Goal: Information Seeking & Learning: Learn about a topic

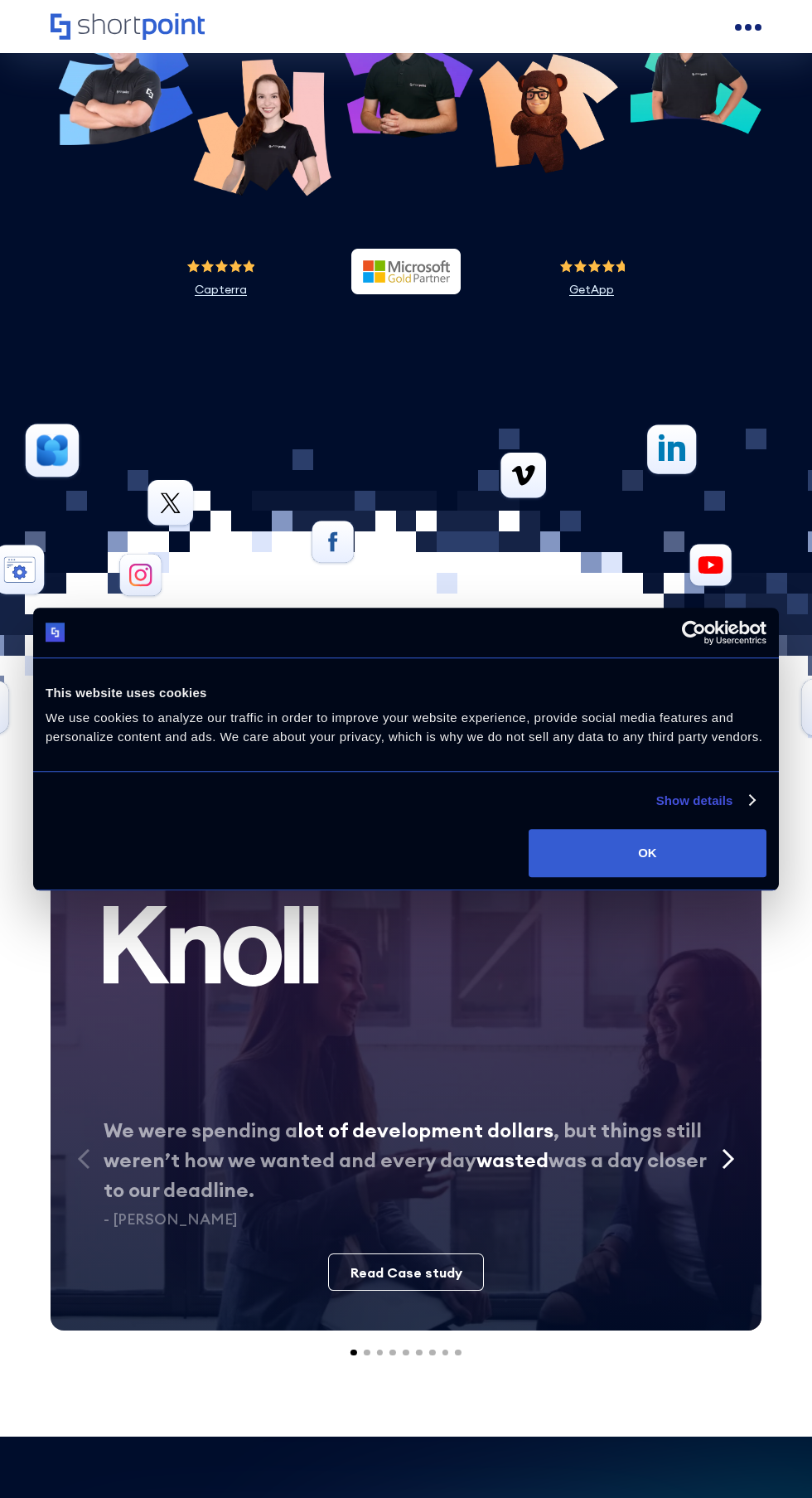
scroll to position [8077, 0]
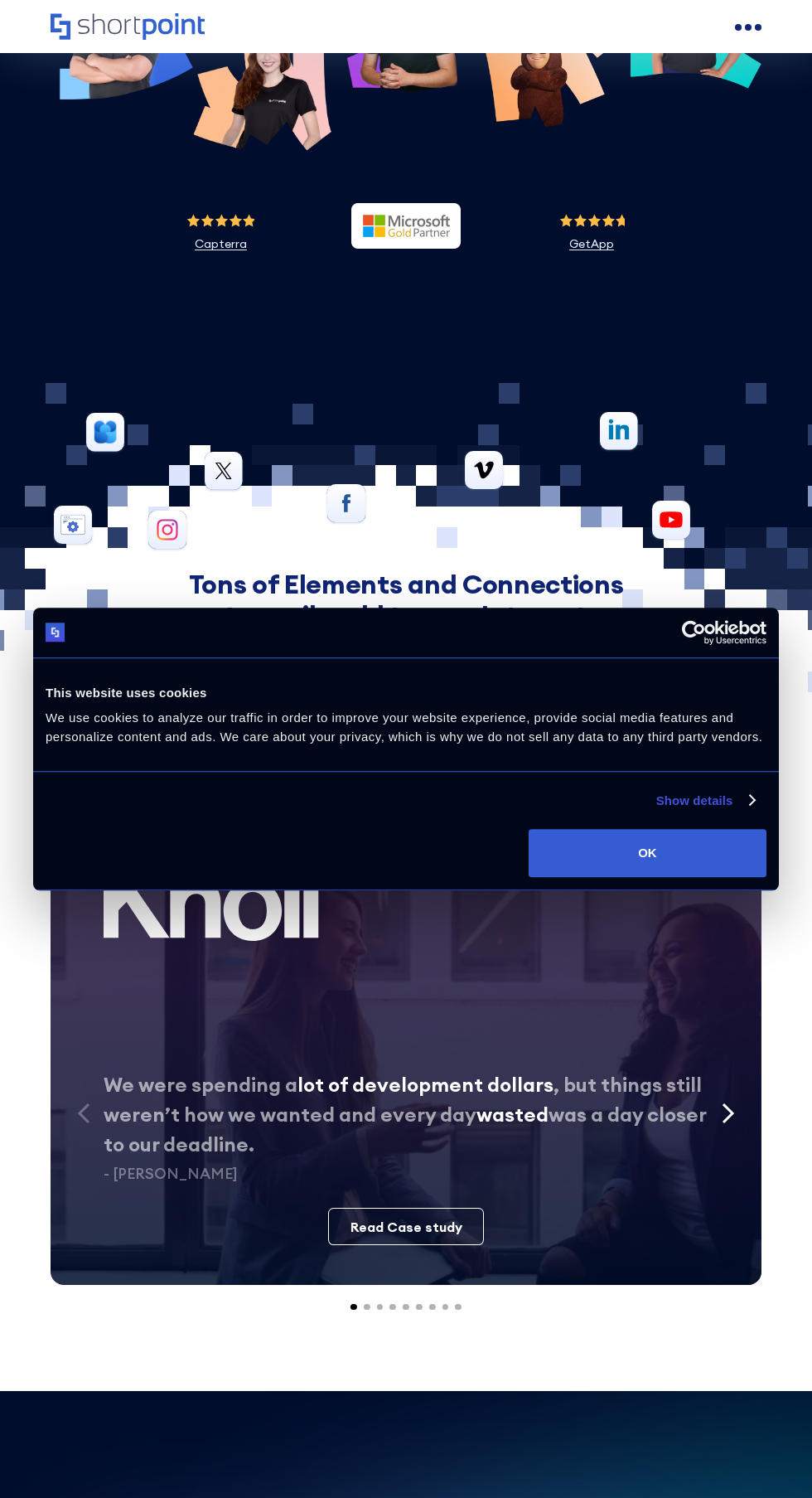
click at [656, 877] on button "OK" at bounding box center [647, 853] width 238 height 48
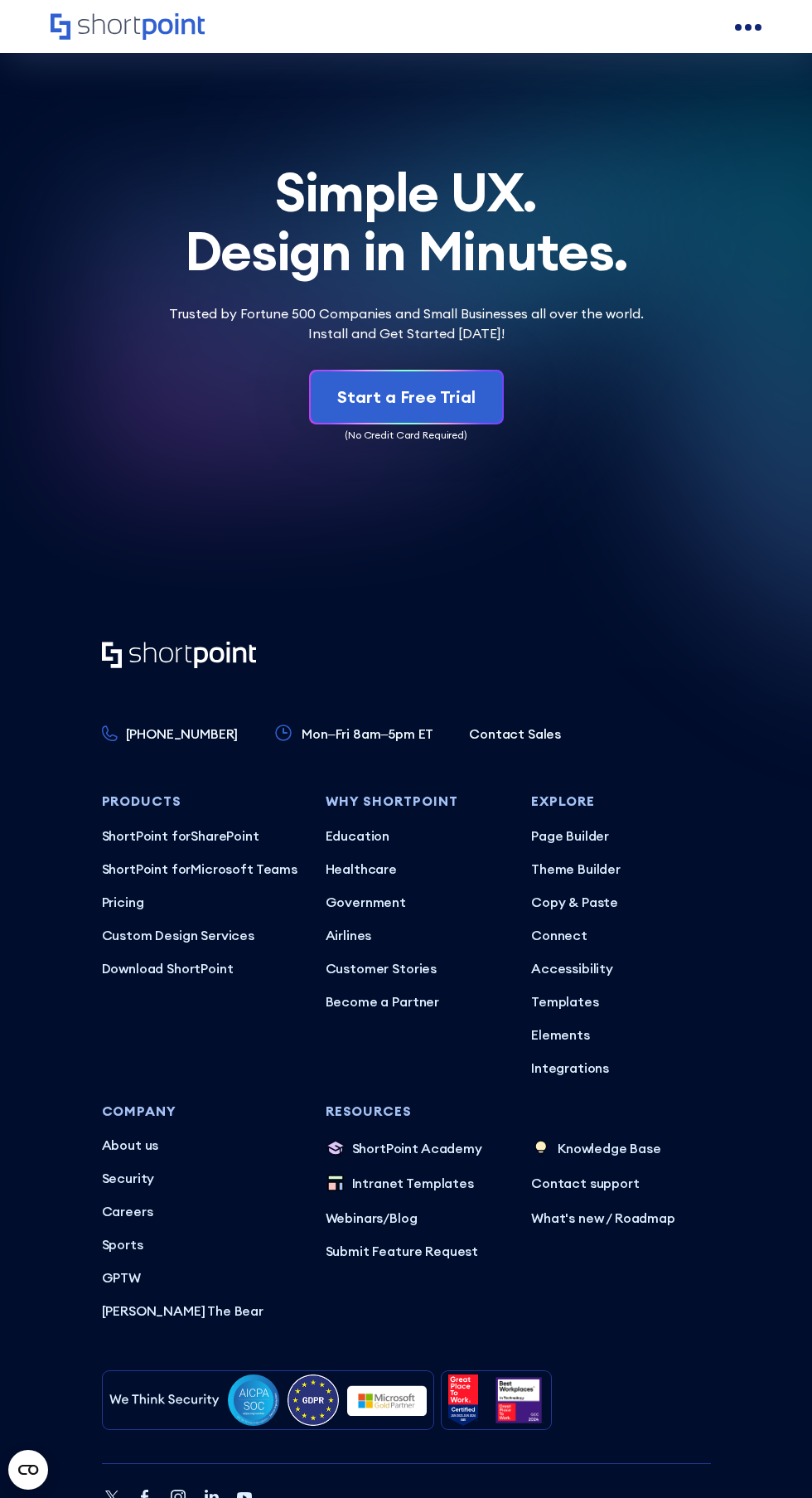
scroll to position [0, 0]
click at [153, 1201] on p "Careers" at bounding box center [200, 1211] width 197 height 20
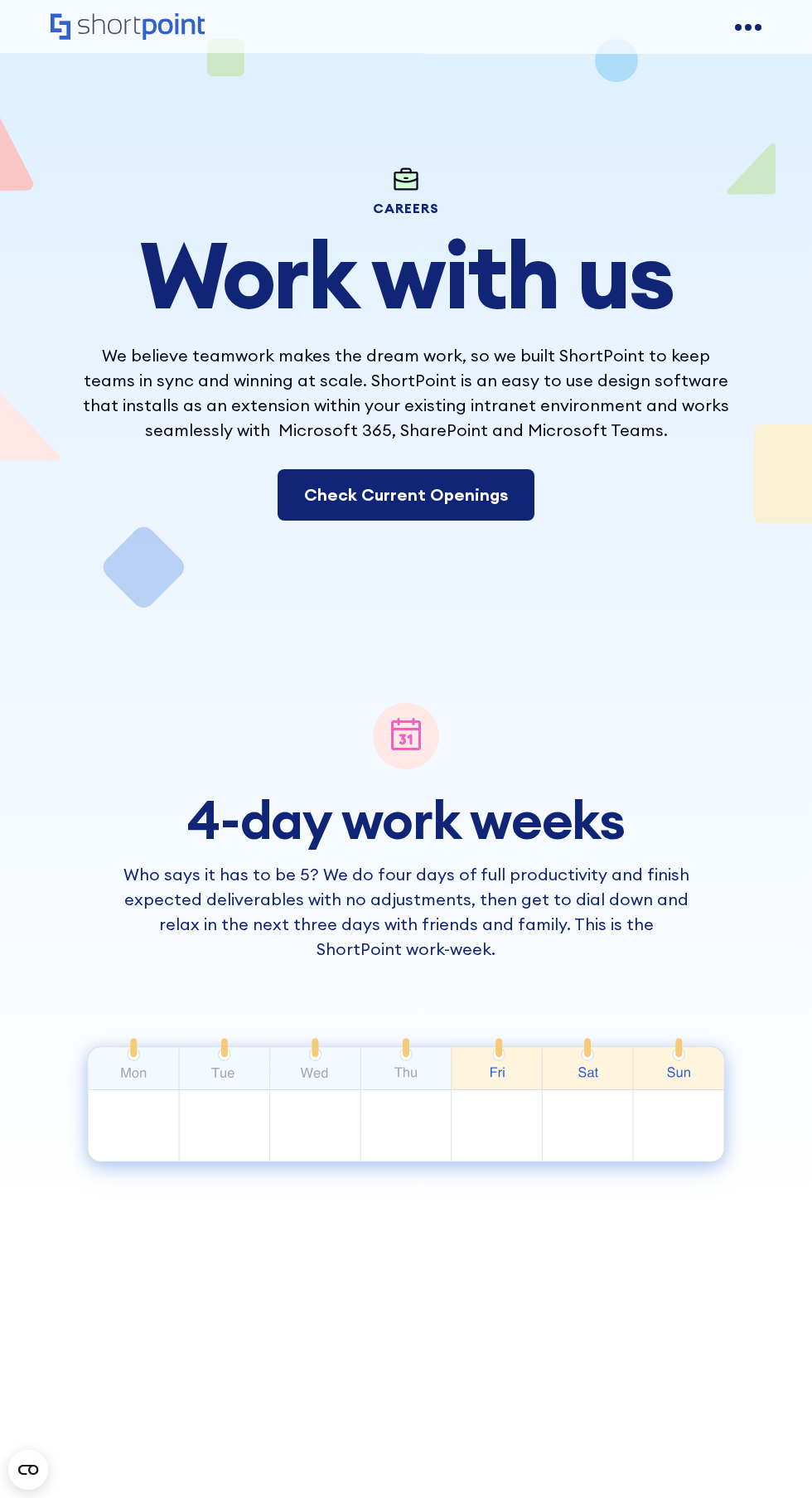
click at [492, 497] on link "Check Current Openings" at bounding box center [405, 494] width 257 height 51
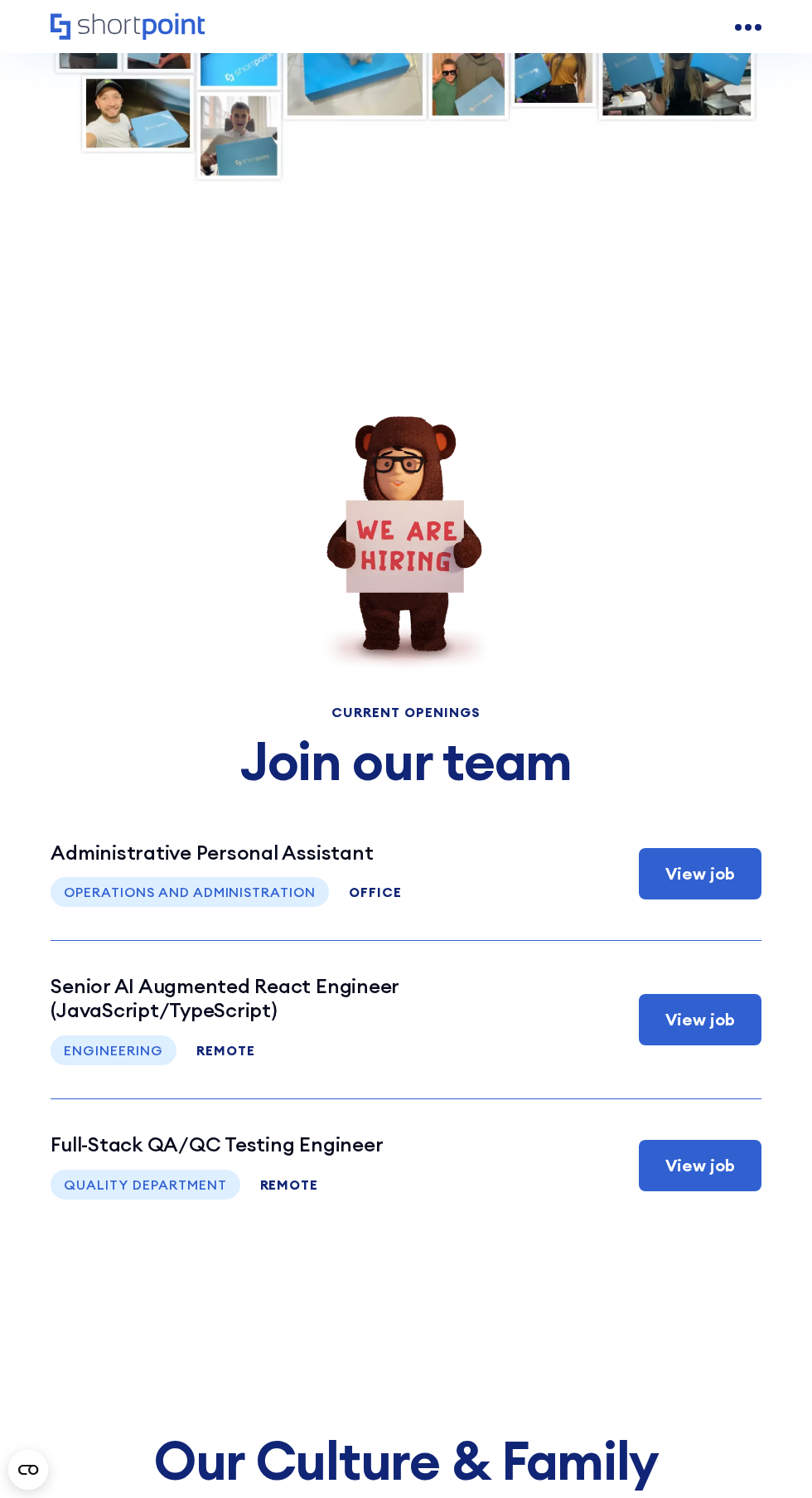
scroll to position [8293, 0]
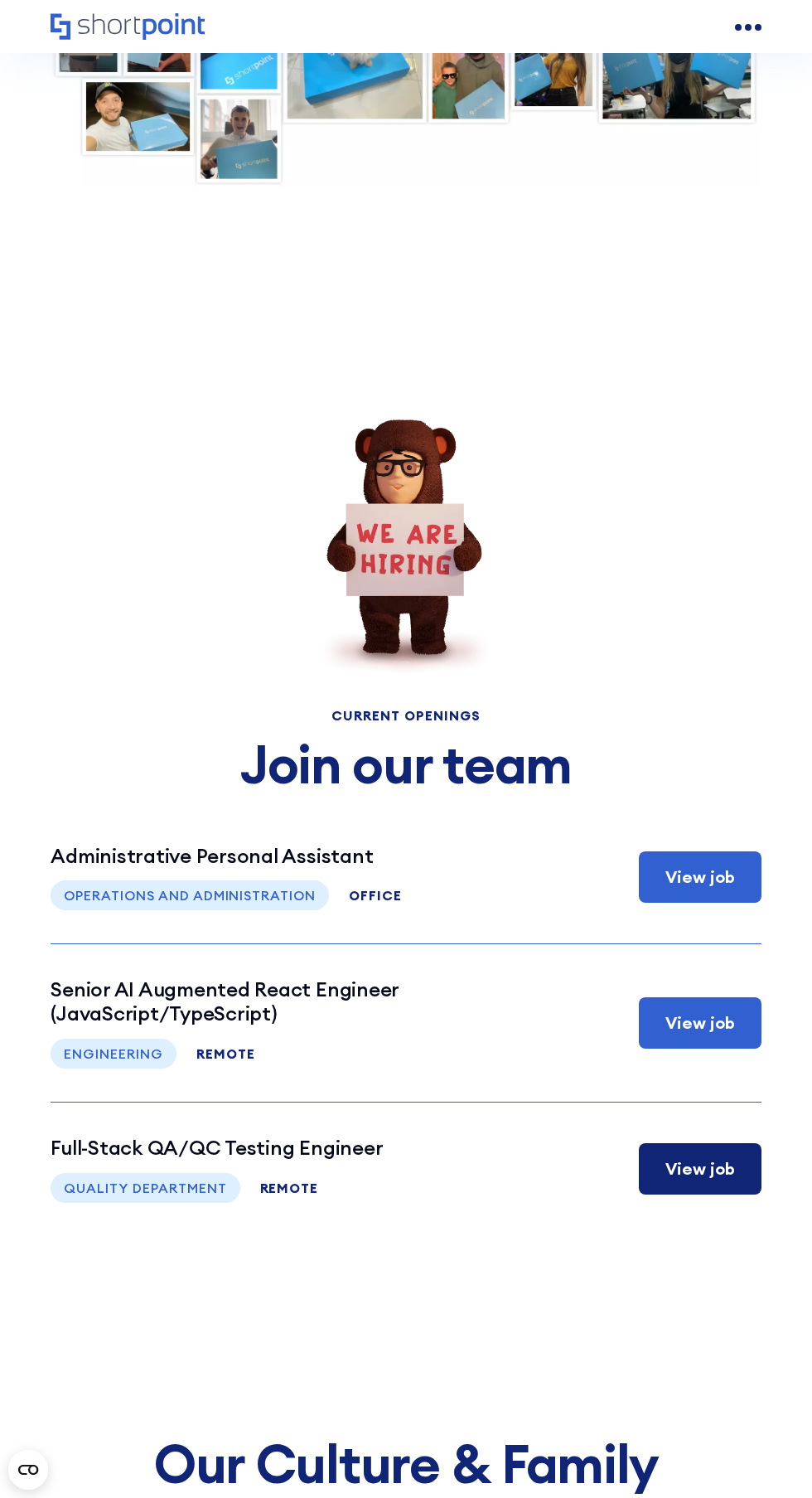
click at [703, 1156] on div "View job" at bounding box center [699, 1169] width 69 height 25
click at [727, 864] on div "View job" at bounding box center [699, 877] width 69 height 25
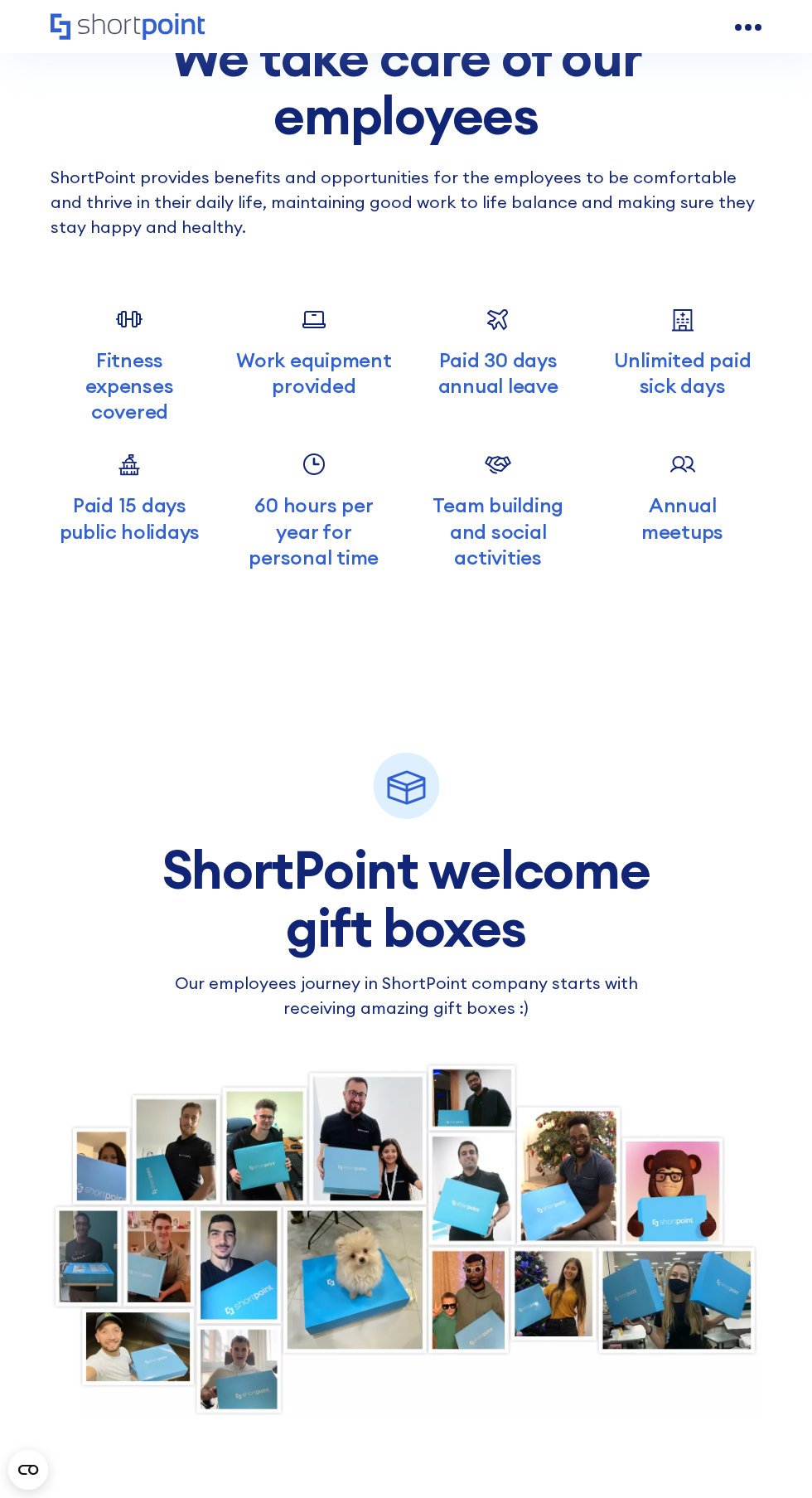
scroll to position [7069, 0]
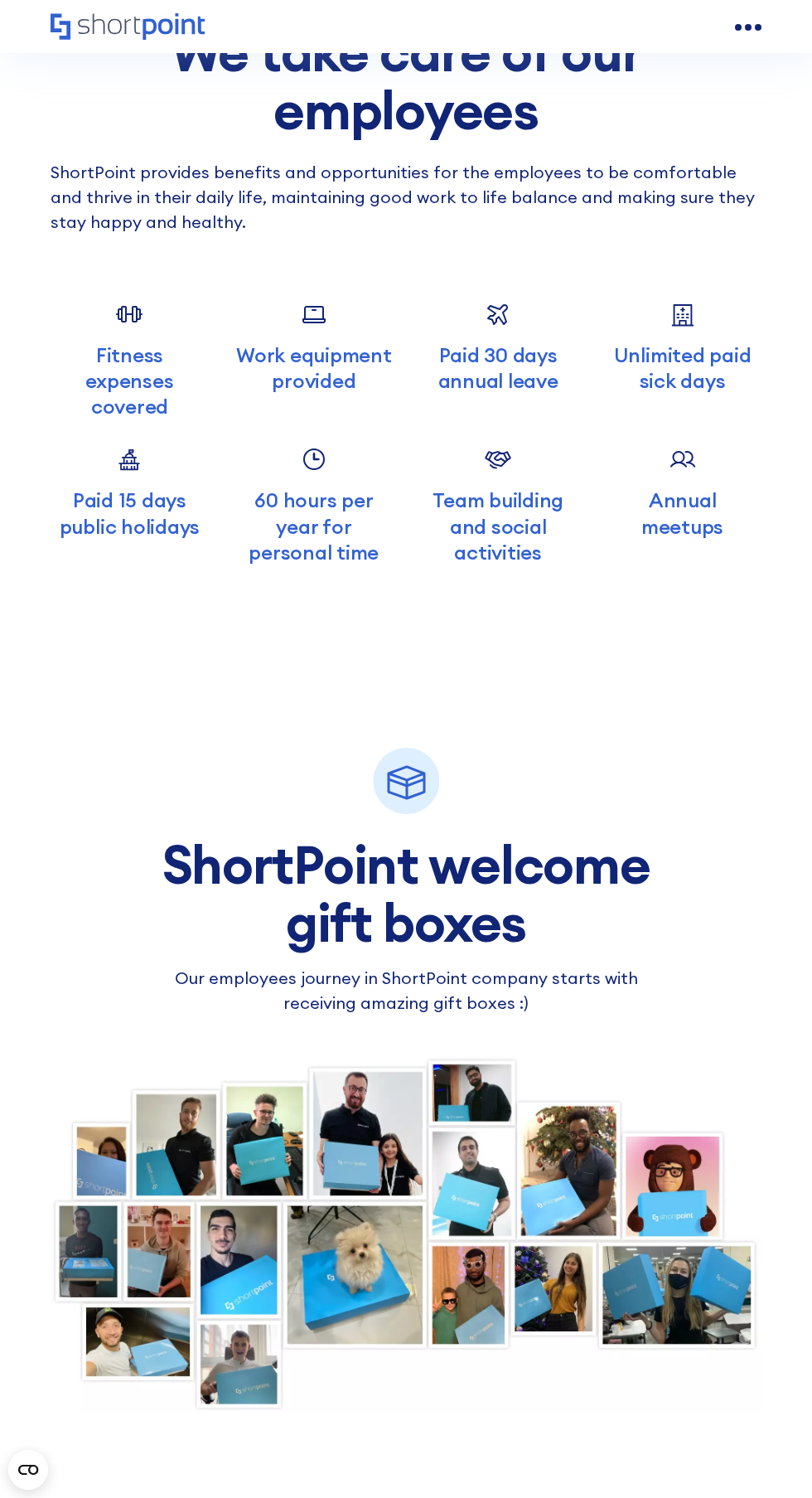
click at [482, 1195] on div at bounding box center [406, 1233] width 711 height 357
click at [266, 1055] on div at bounding box center [406, 1233] width 711 height 357
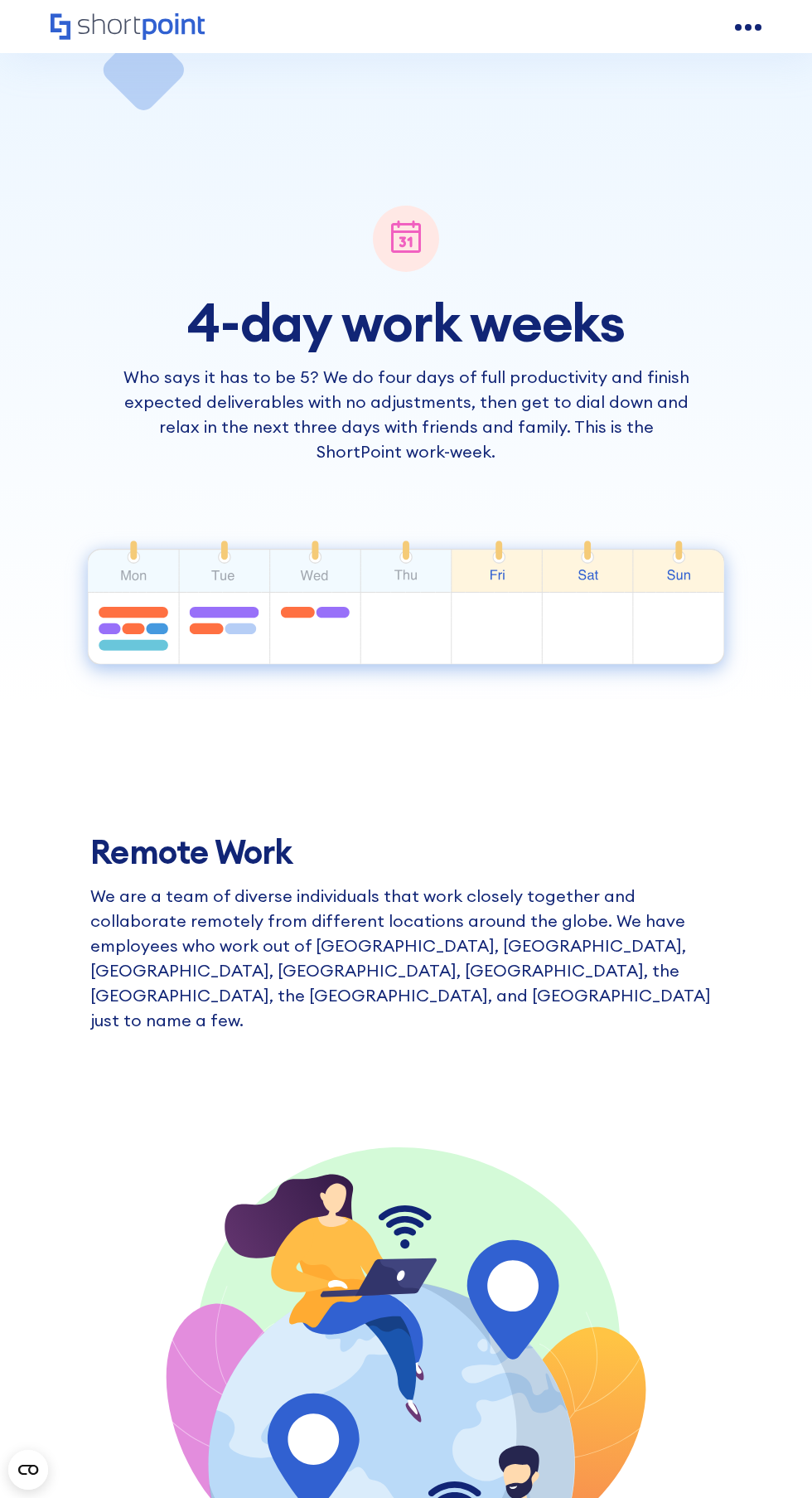
scroll to position [0, 0]
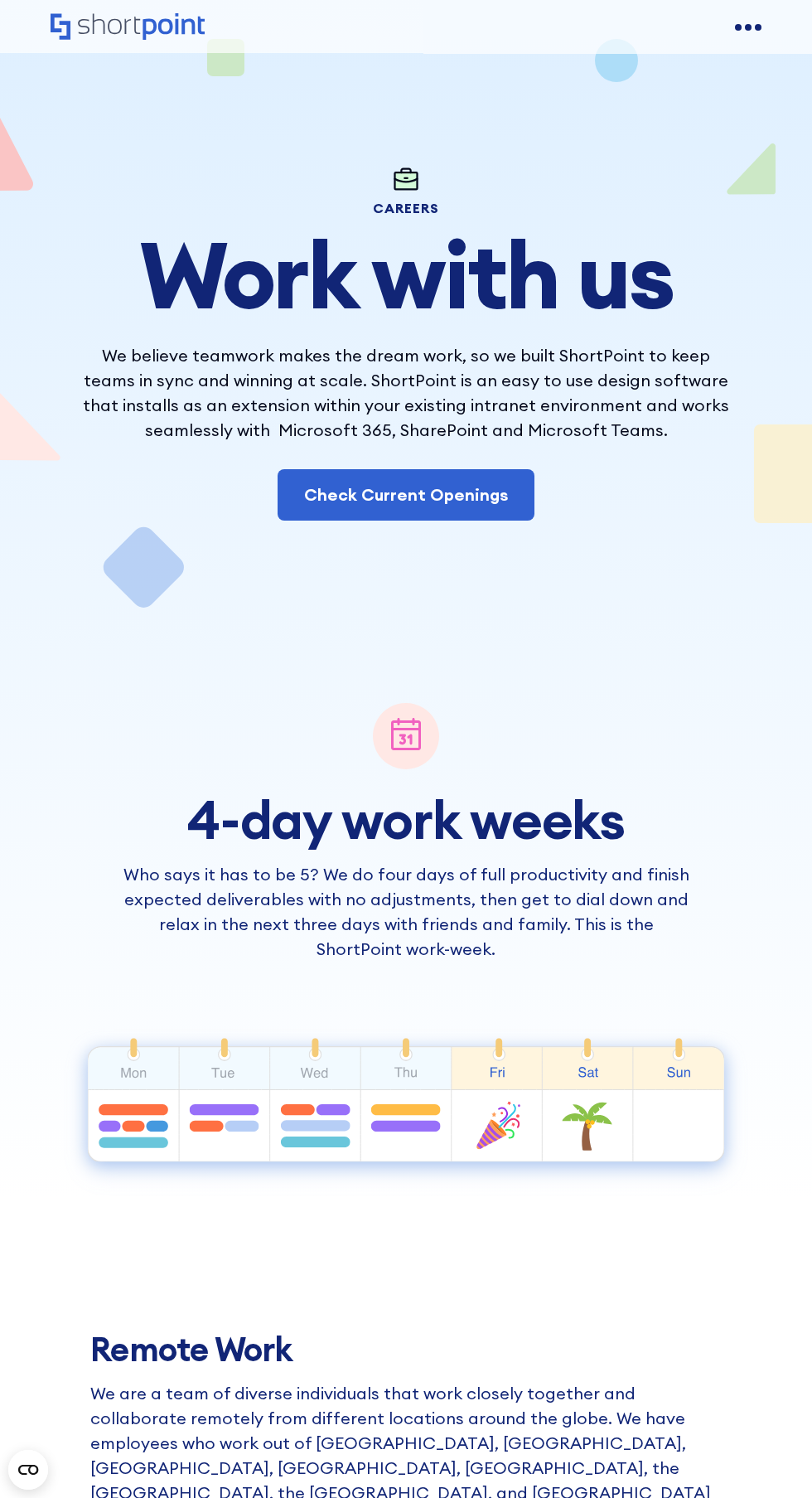
click at [572, 819] on h3 "4-day work weeks" at bounding box center [406, 819] width 580 height 58
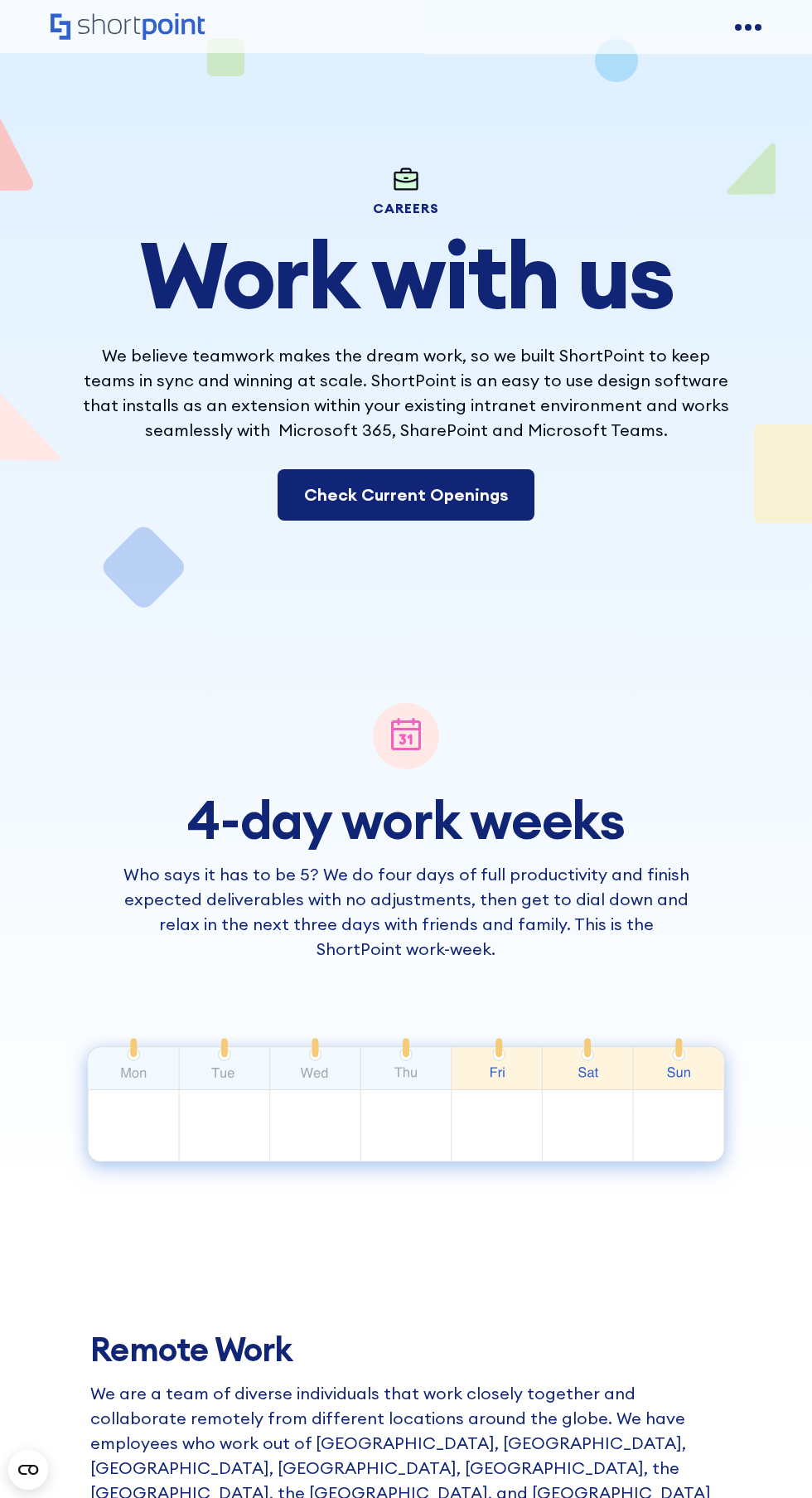
click at [472, 496] on link "Check Current Openings" at bounding box center [405, 494] width 257 height 51
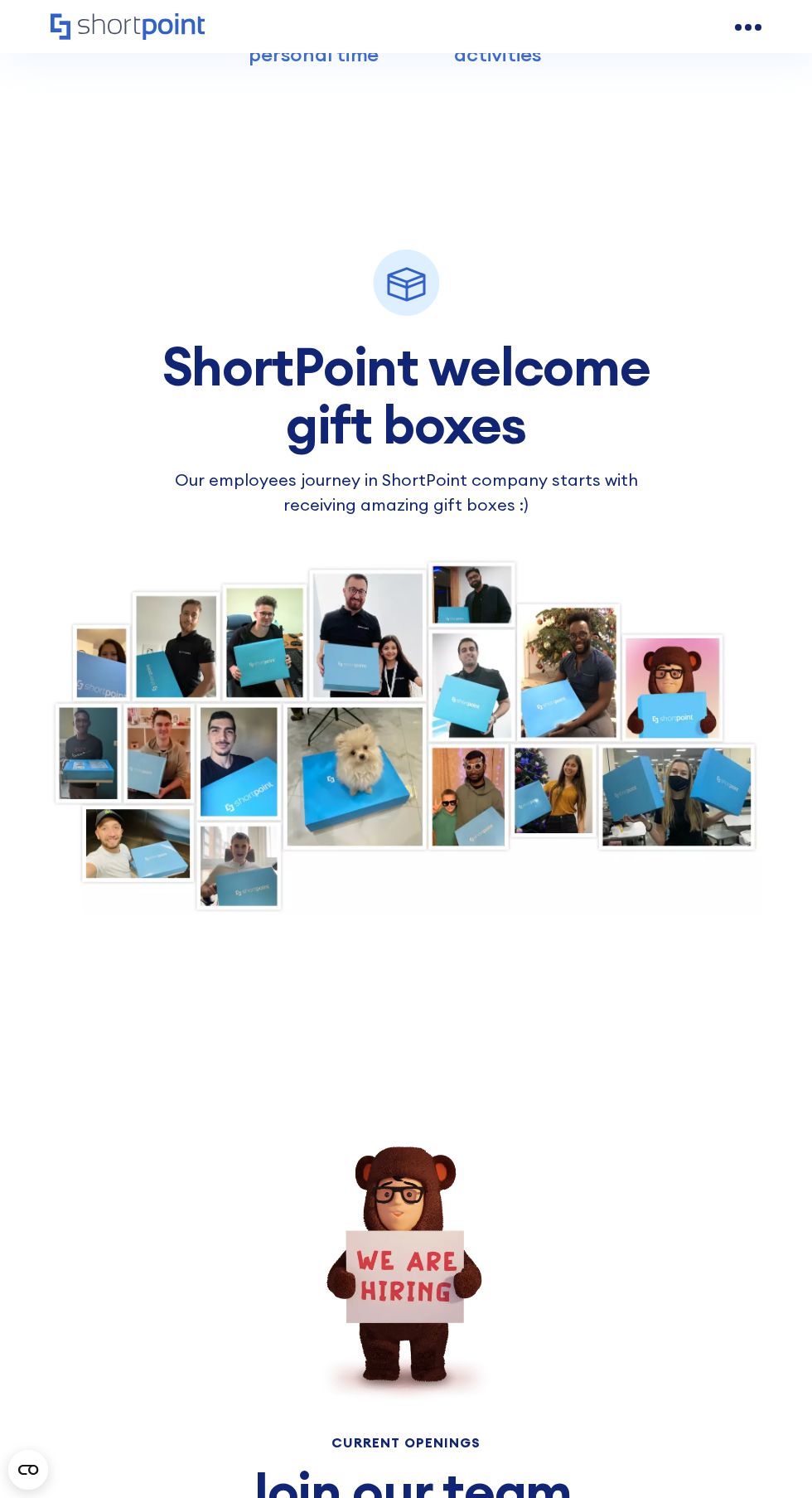
scroll to position [7566, 0]
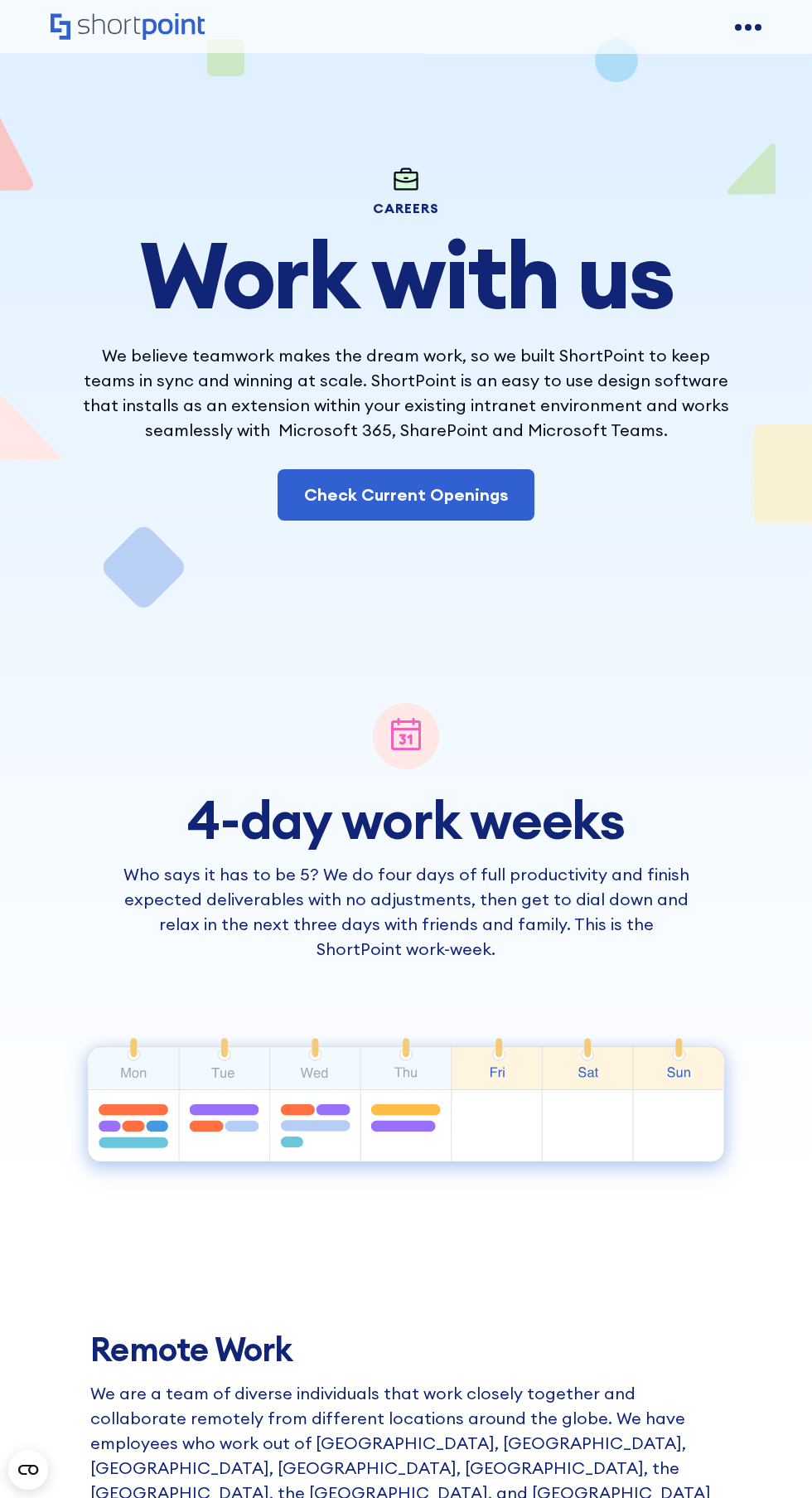
click at [757, 27] on div "open menu" at bounding box center [758, 27] width 6 height 6
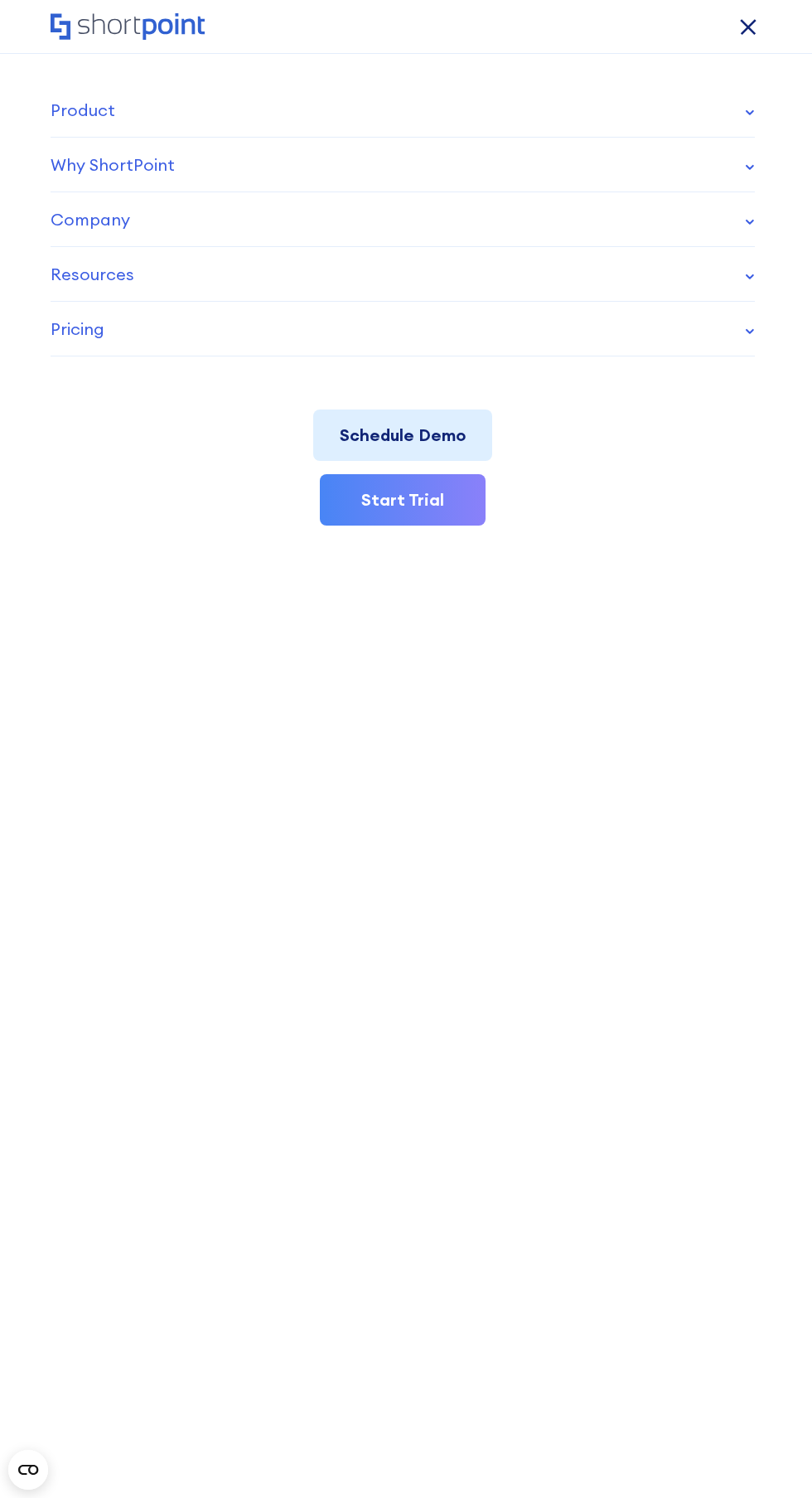
click at [757, 27] on div "open menu" at bounding box center [758, 27] width 9 height 9
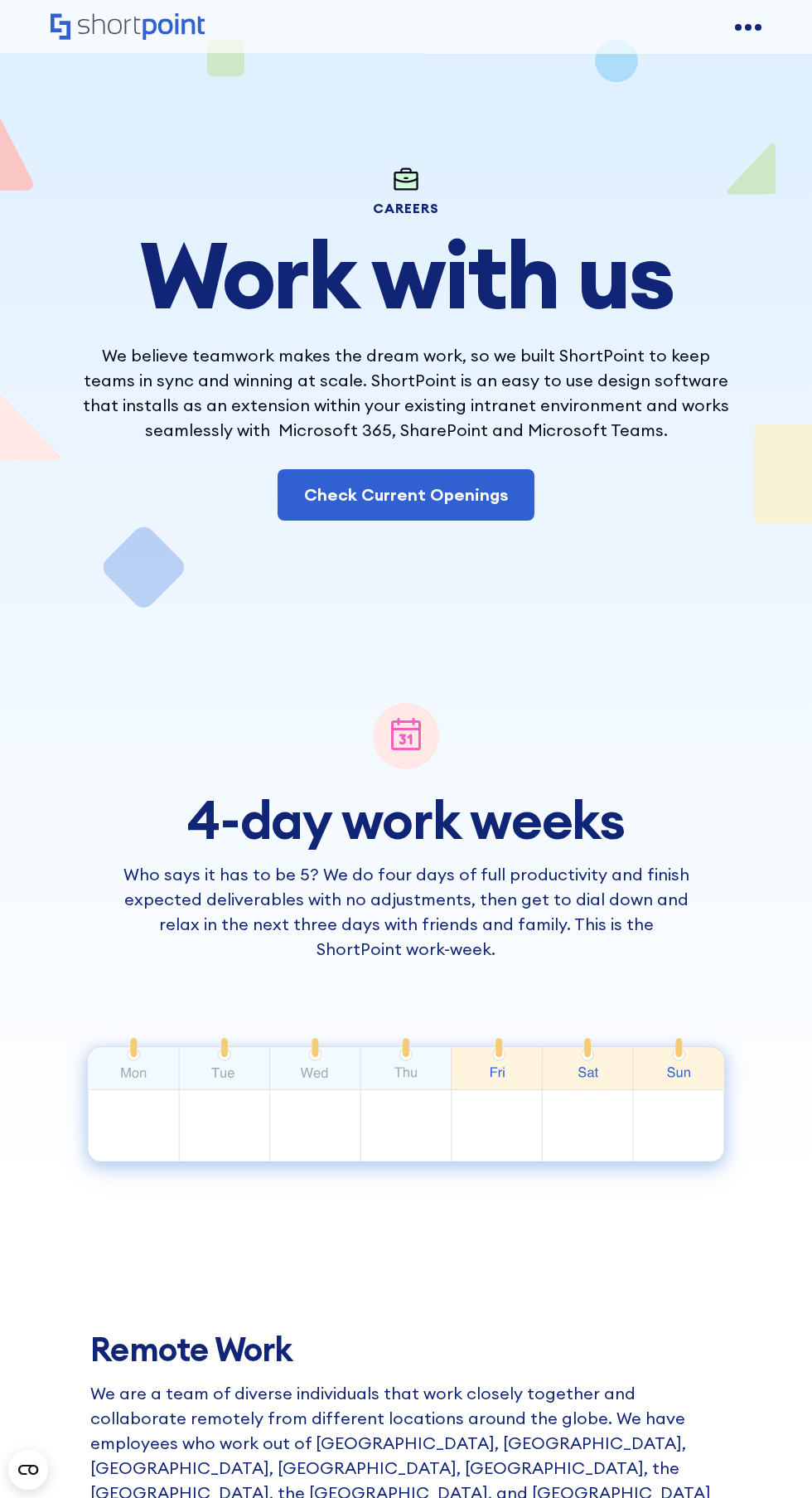
click at [749, 26] on div "open menu" at bounding box center [748, 27] width 6 height 6
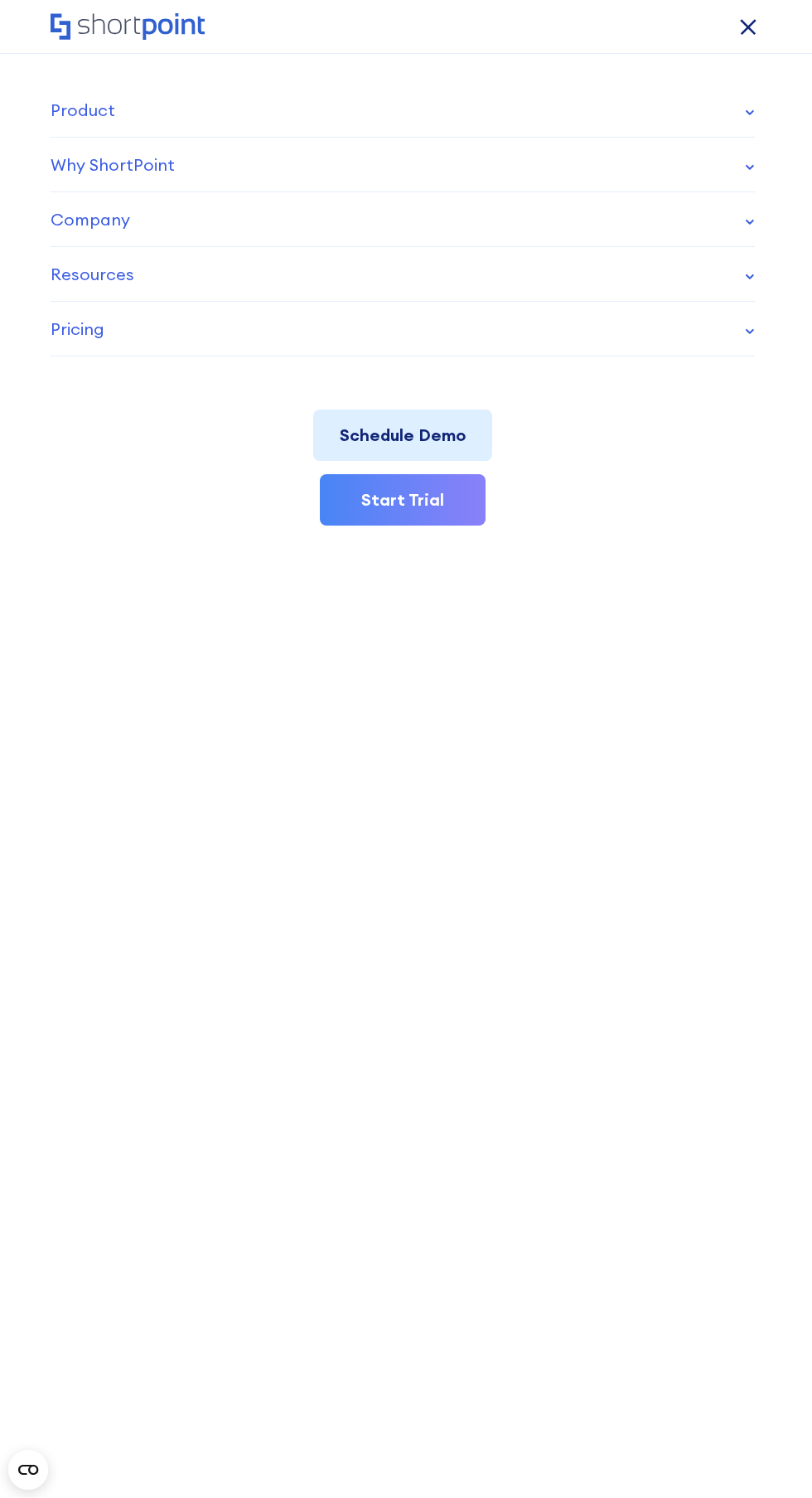
click at [753, 26] on div "open menu" at bounding box center [758, 27] width 9 height 9
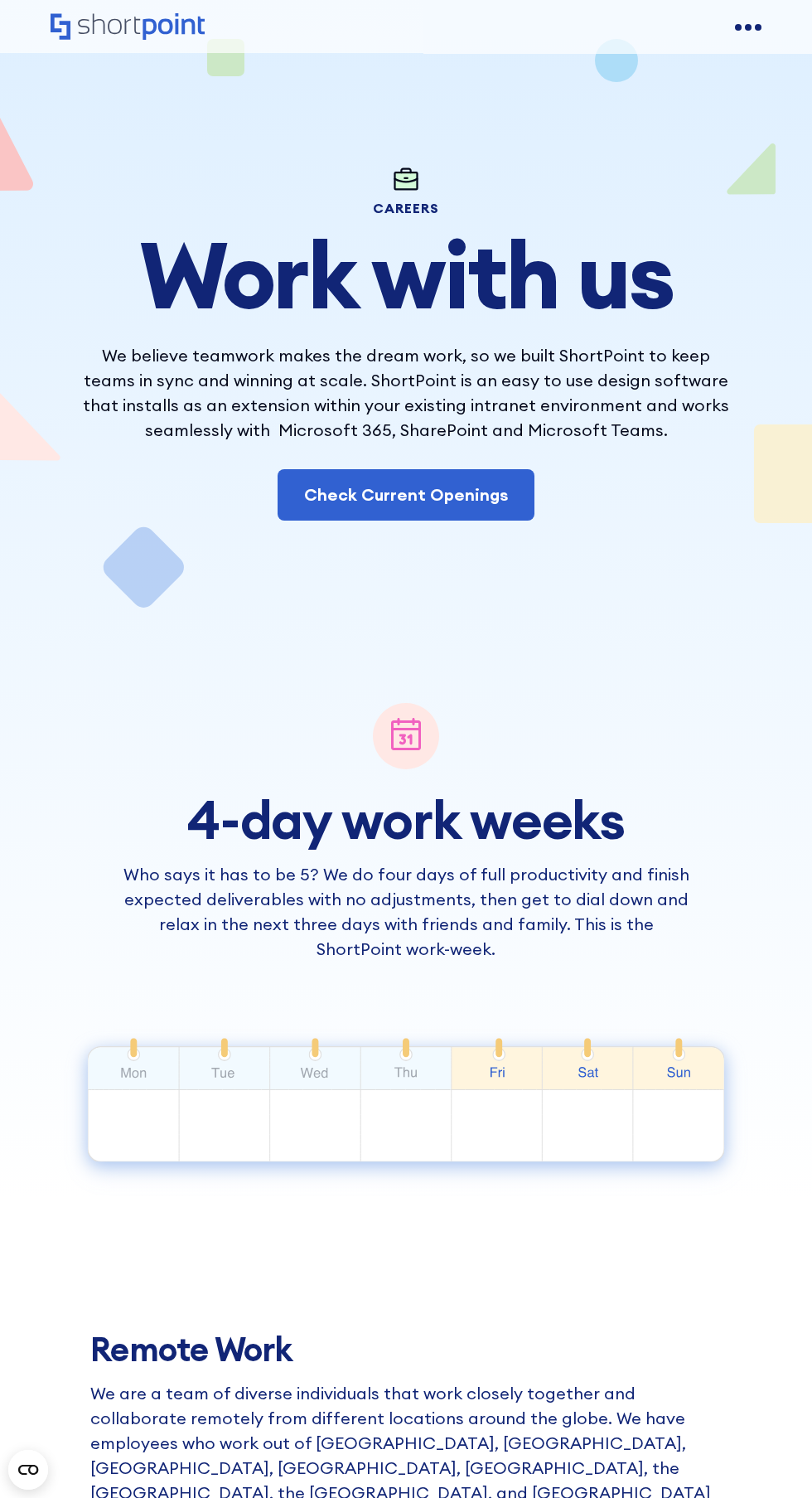
click at [749, 26] on div "open menu" at bounding box center [748, 27] width 6 height 6
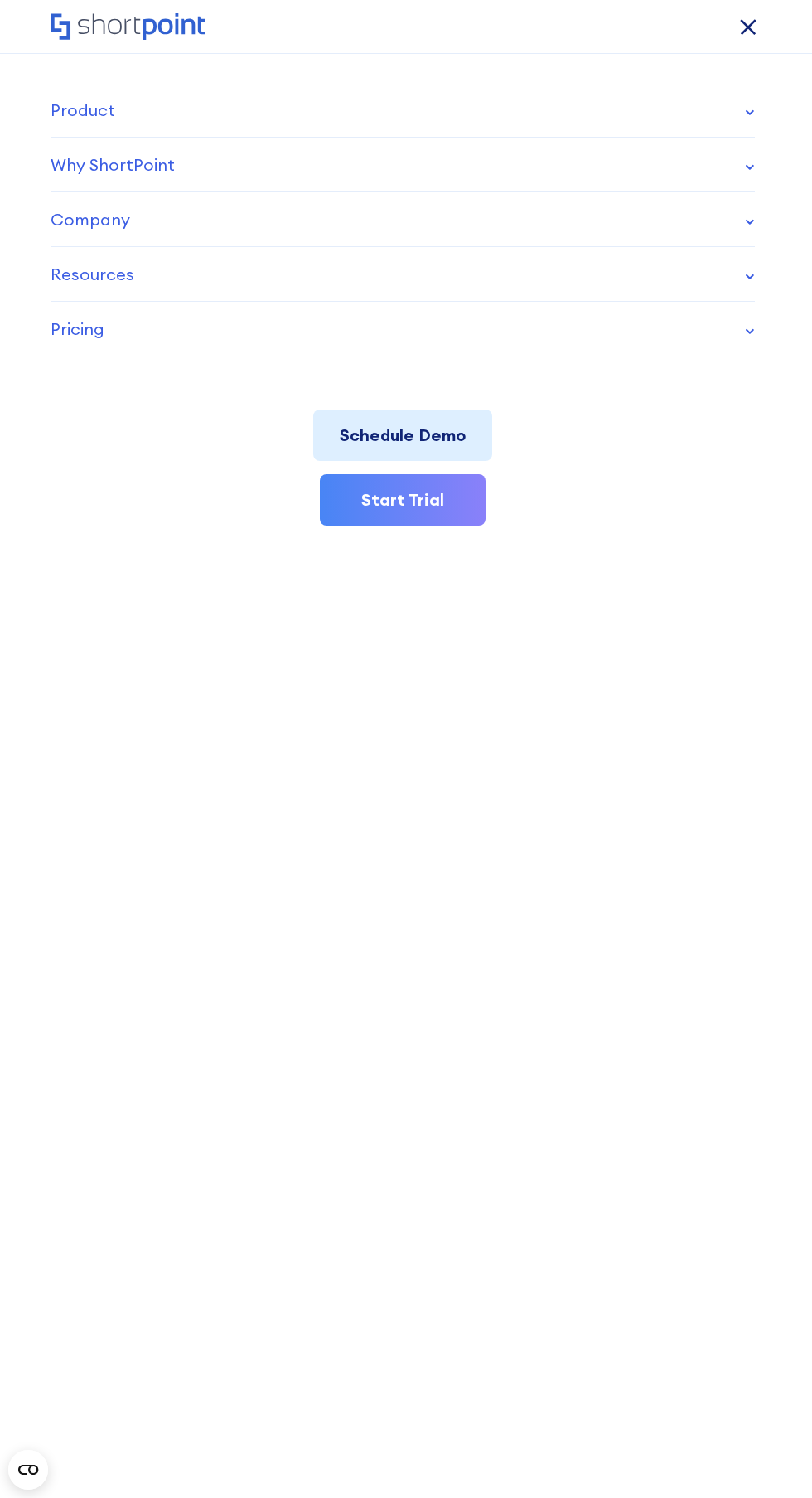
click at [753, 26] on div "open menu" at bounding box center [758, 27] width 9 height 9
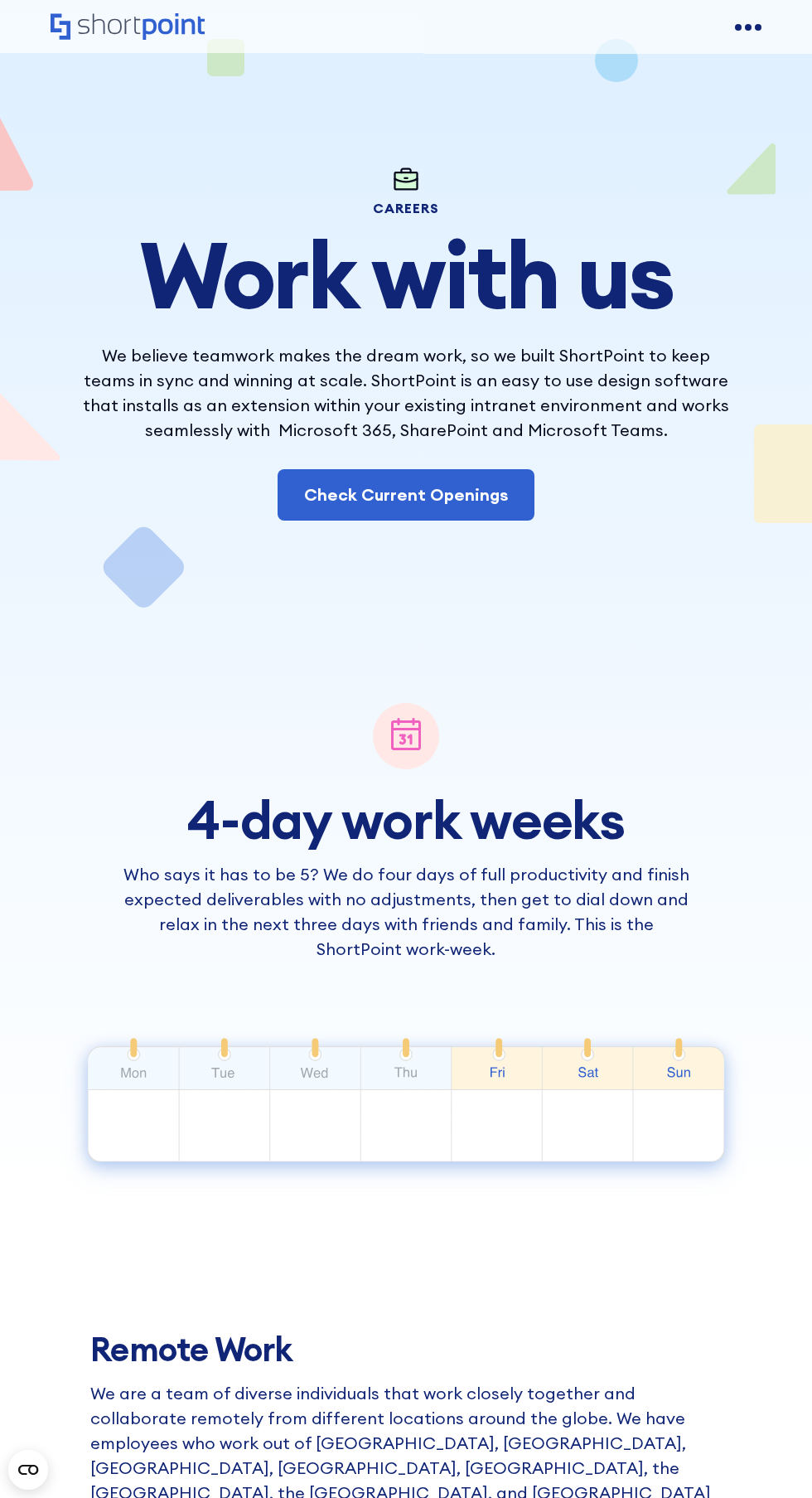
click at [749, 26] on div "open menu" at bounding box center [748, 27] width 6 height 6
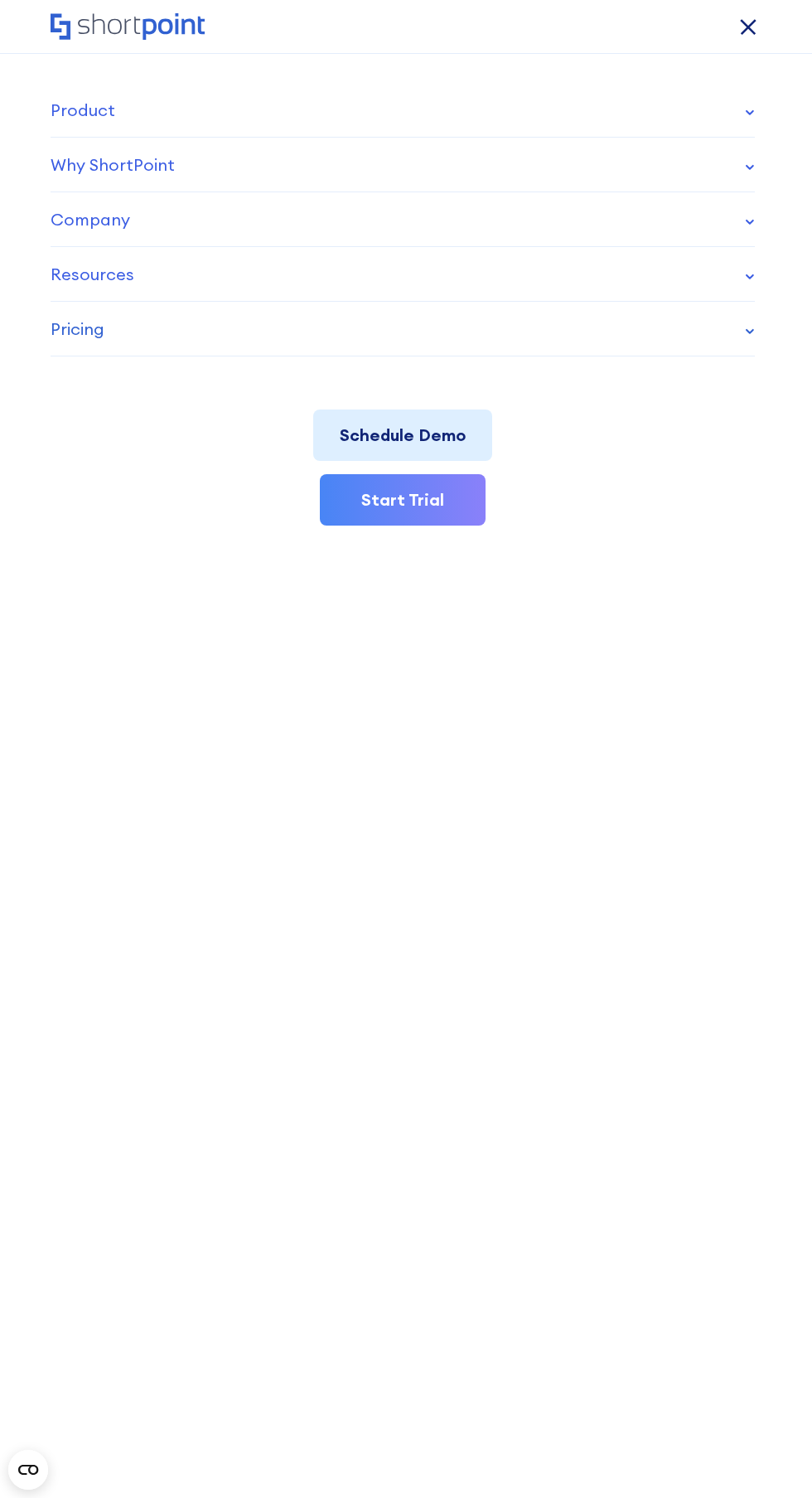
click at [748, 329] on div at bounding box center [750, 329] width 10 height 27
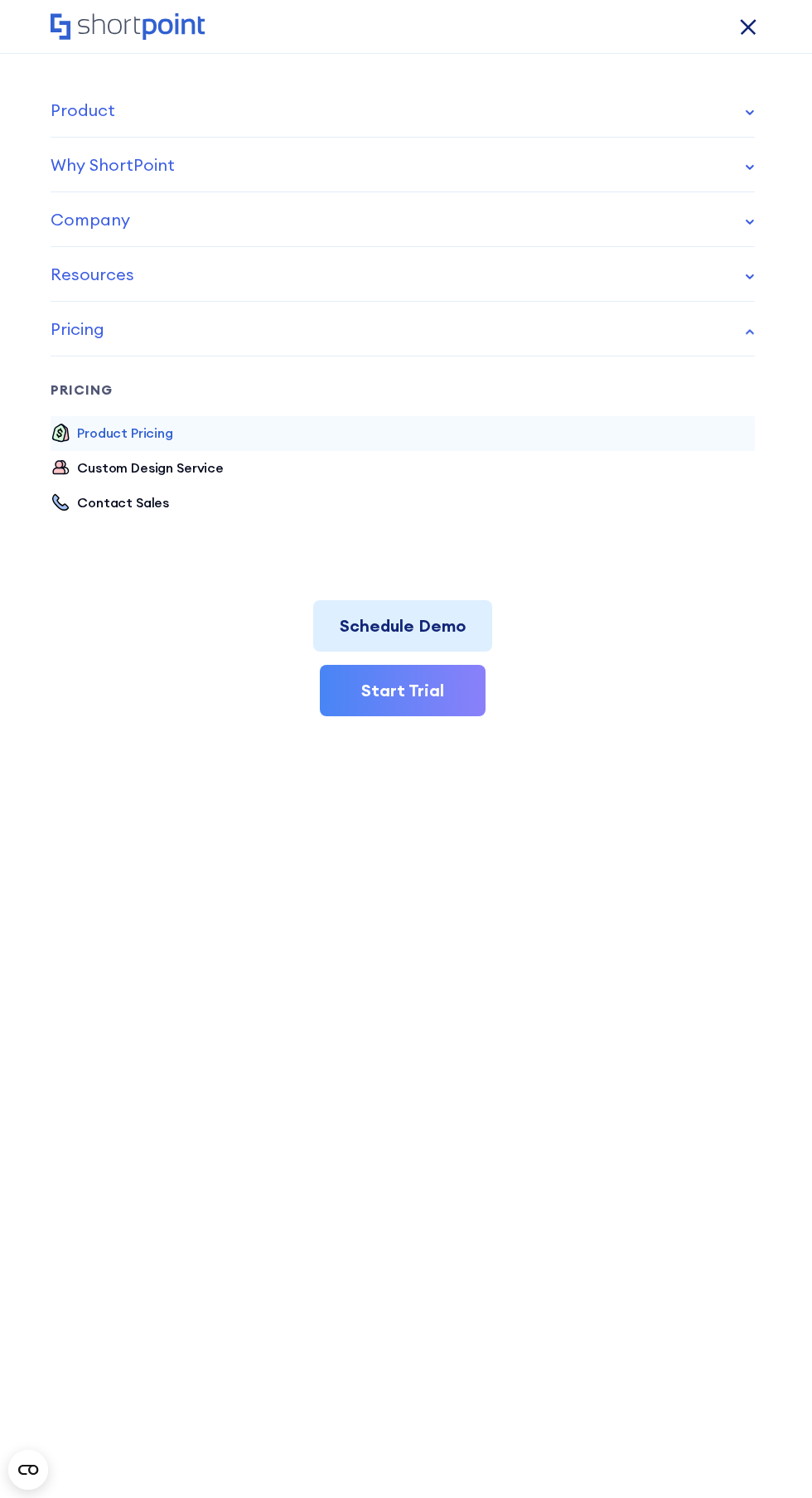
click at [136, 428] on div "Product Pricing" at bounding box center [125, 432] width 96 height 20
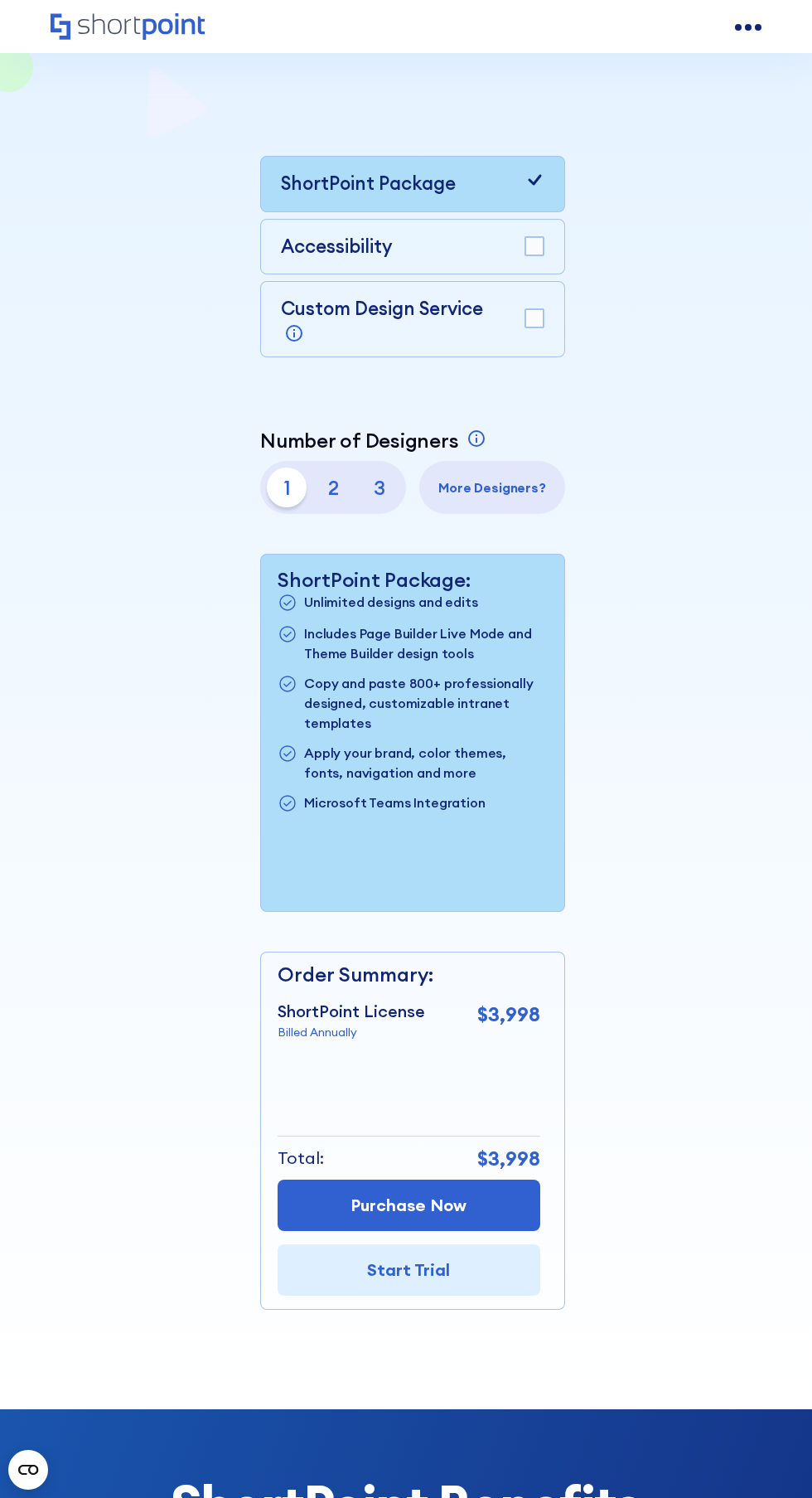
scroll to position [329, 0]
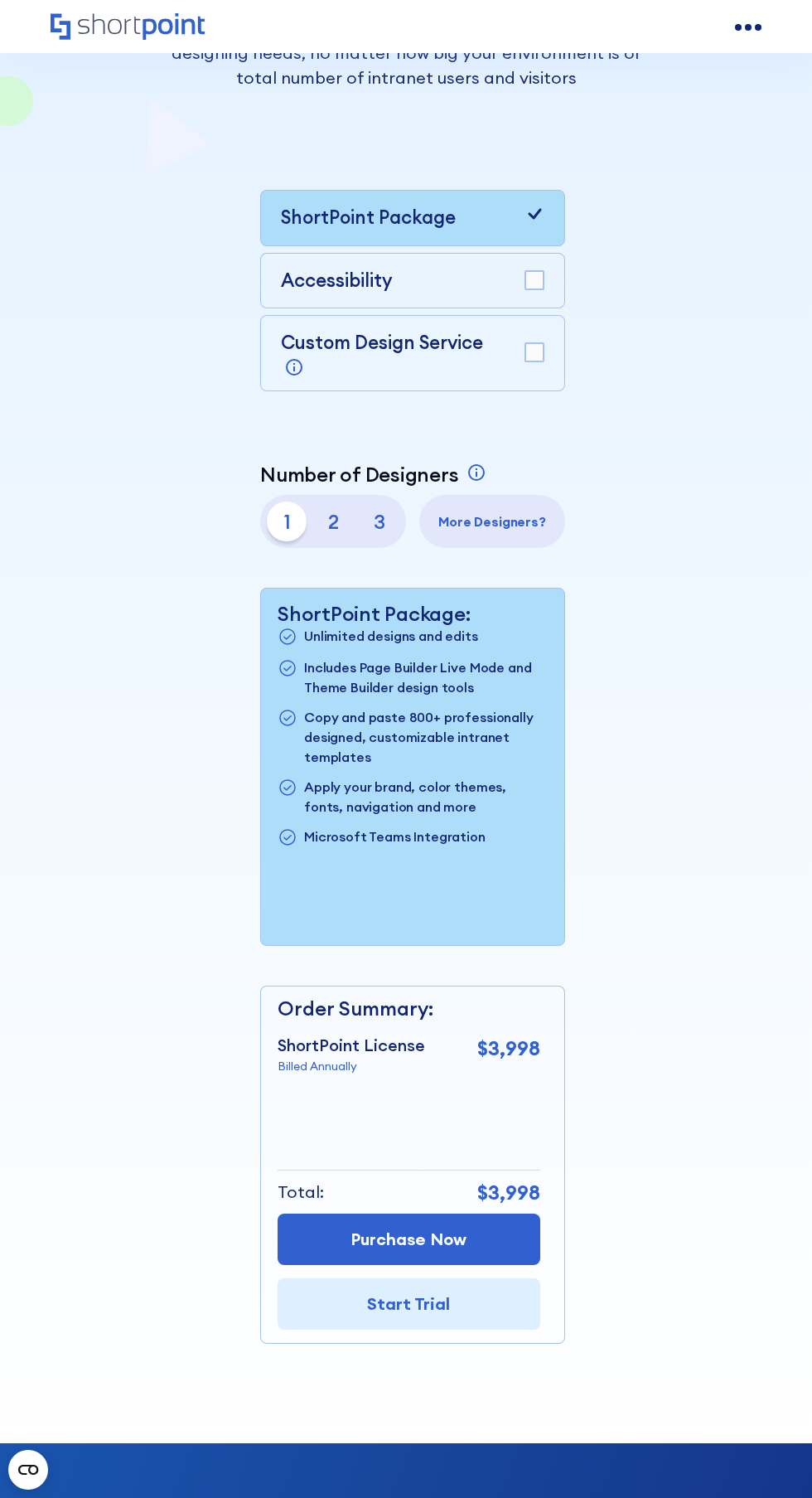
click at [337, 525] on p "2" at bounding box center [333, 521] width 40 height 40
click at [380, 521] on p "3" at bounding box center [380, 521] width 40 height 40
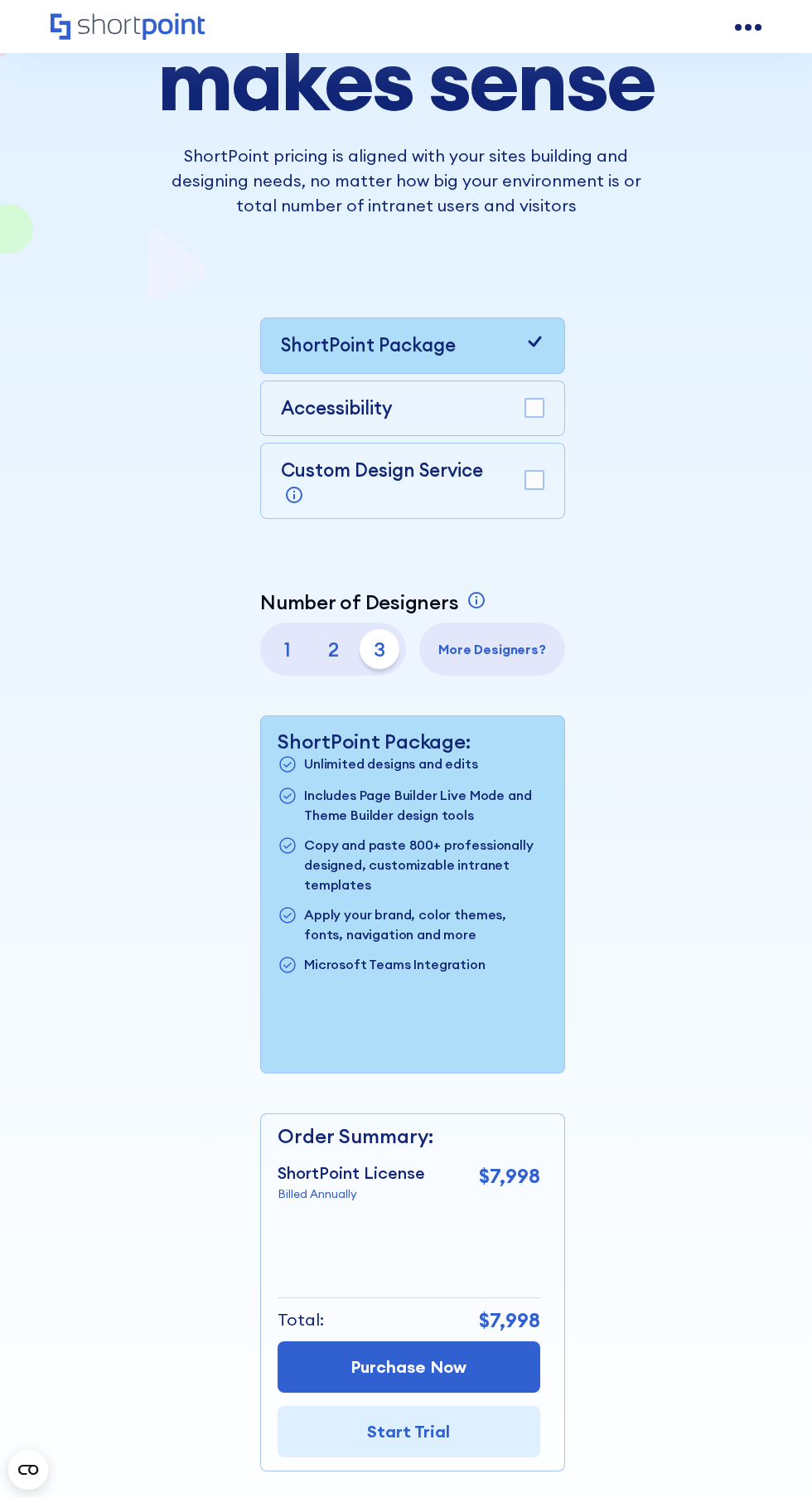
scroll to position [0, 0]
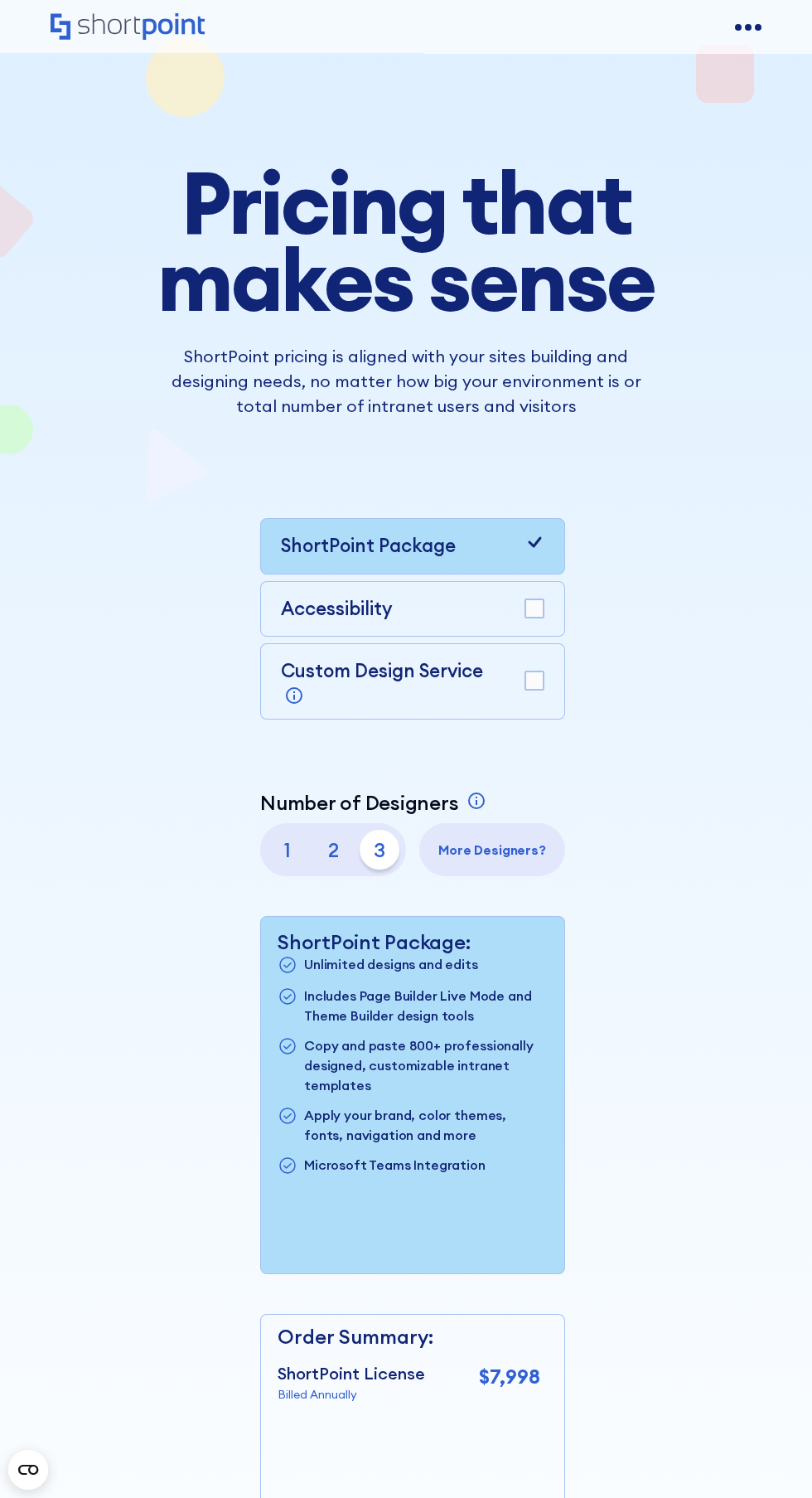
click at [757, 27] on div "open menu" at bounding box center [758, 27] width 6 height 6
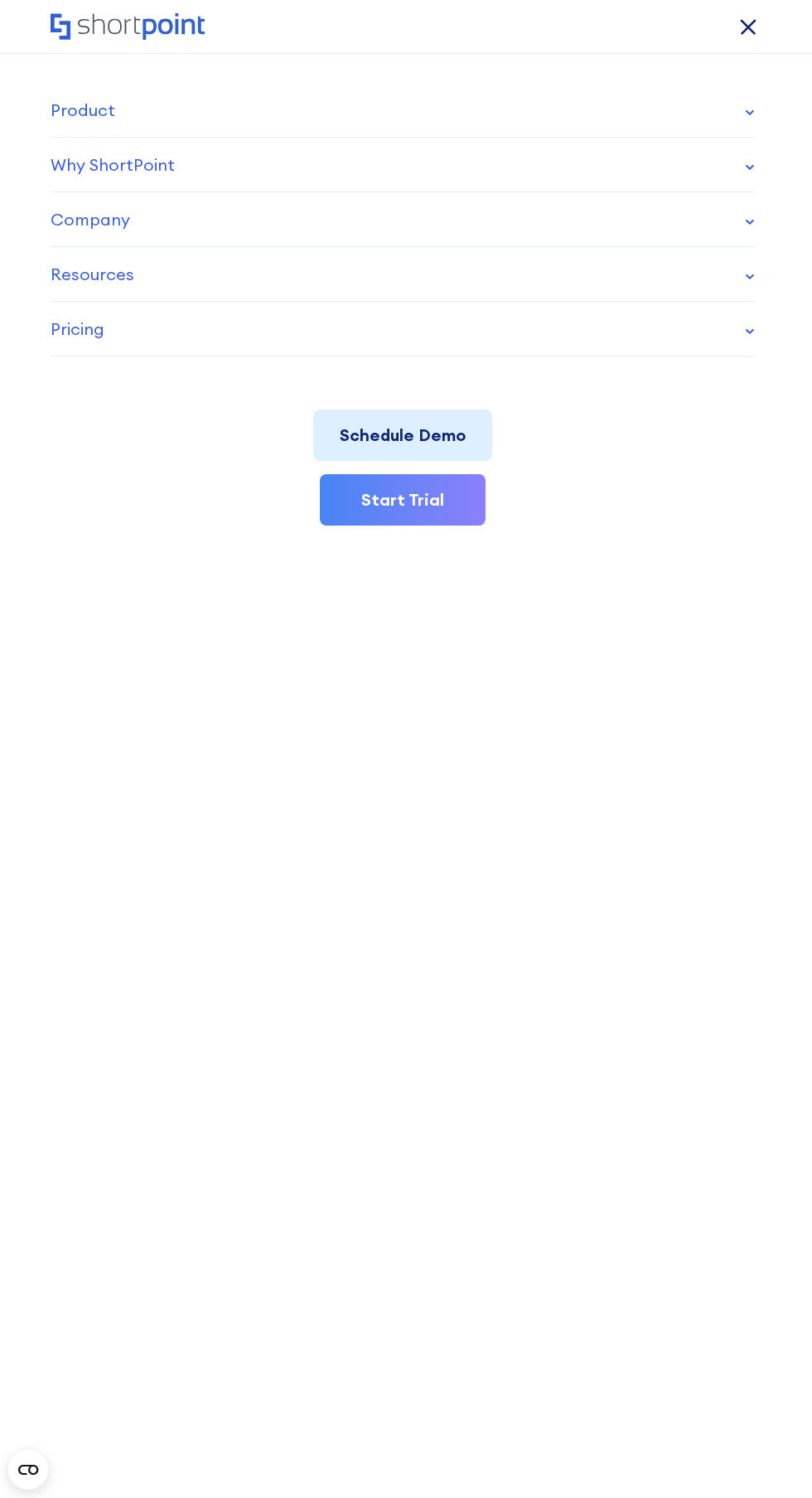
click at [750, 113] on icon at bounding box center [750, 113] width 10 height 6
